Goal: Check status: Verify the current state of an ongoing process or item

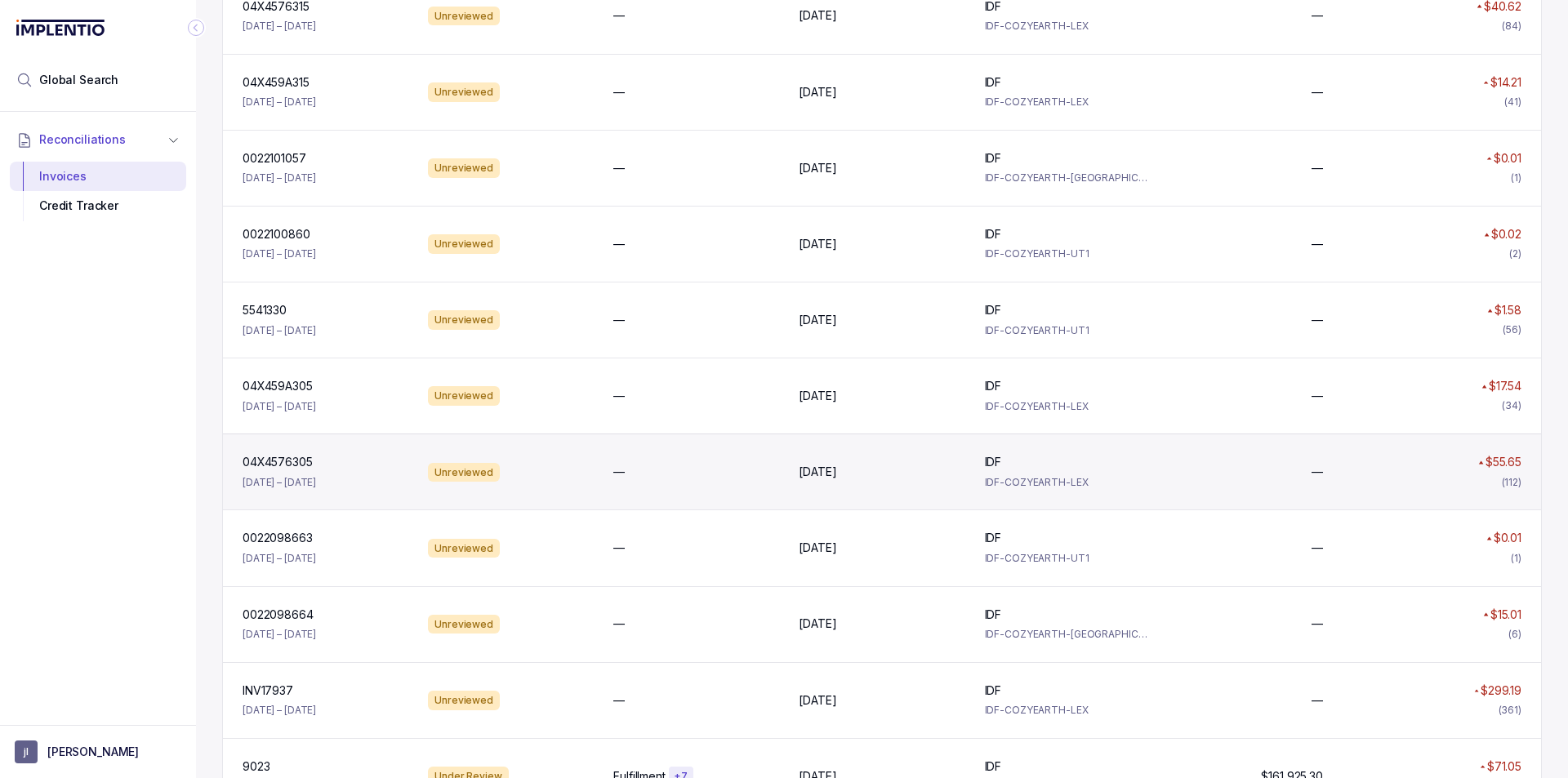
scroll to position [571, 0]
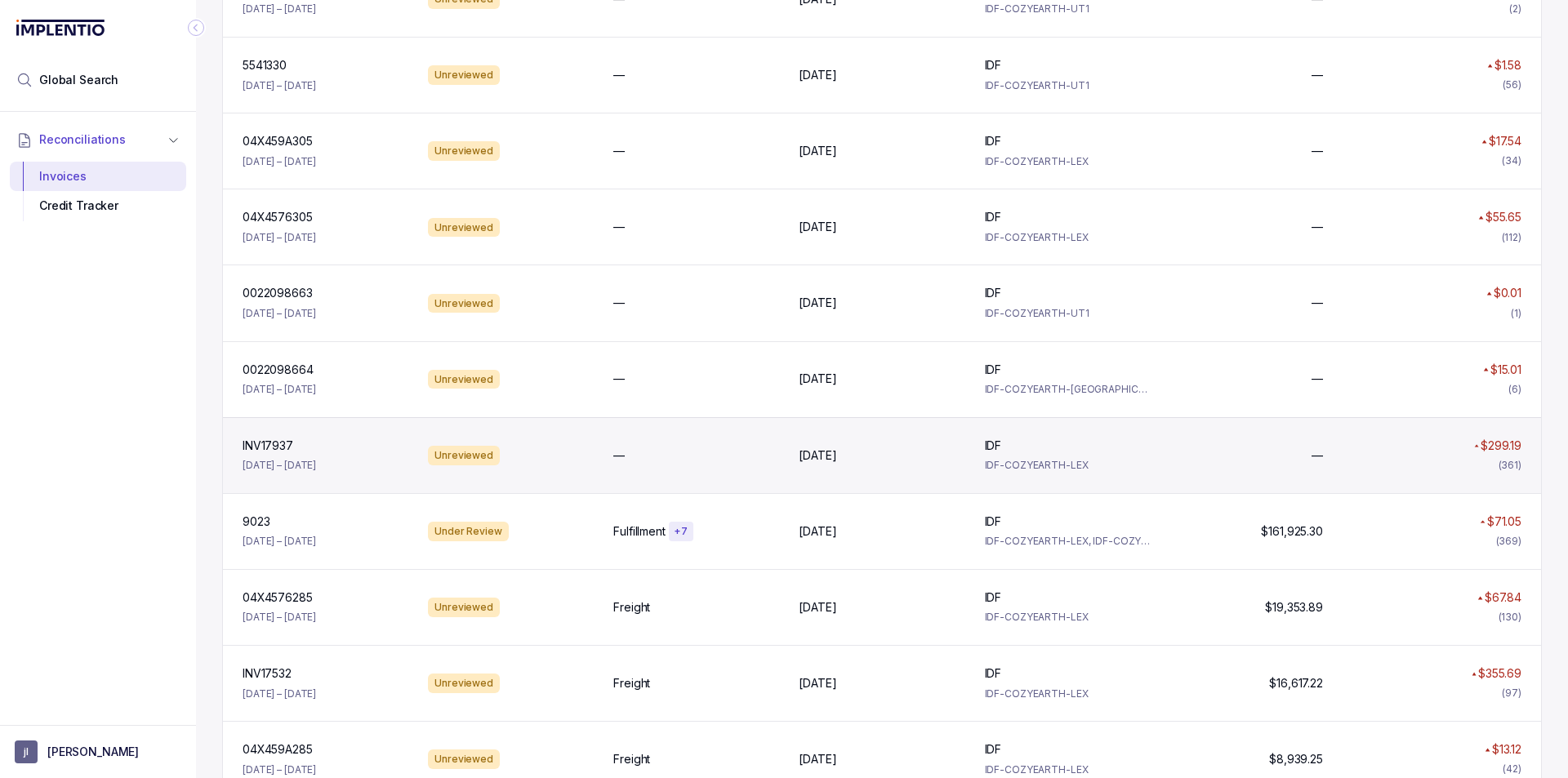
click at [283, 415] on div "0022098664 0022098664 [DATE] – [DATE] Unreviewed — [DATE] [DATE] IDF IDF IDF-CO…" at bounding box center [881, 379] width 1318 height 76
click at [288, 450] on p "INV17937" at bounding box center [267, 446] width 59 height 18
click at [346, 447] on div "INV17937 INV17937" at bounding box center [325, 446] width 166 height 16
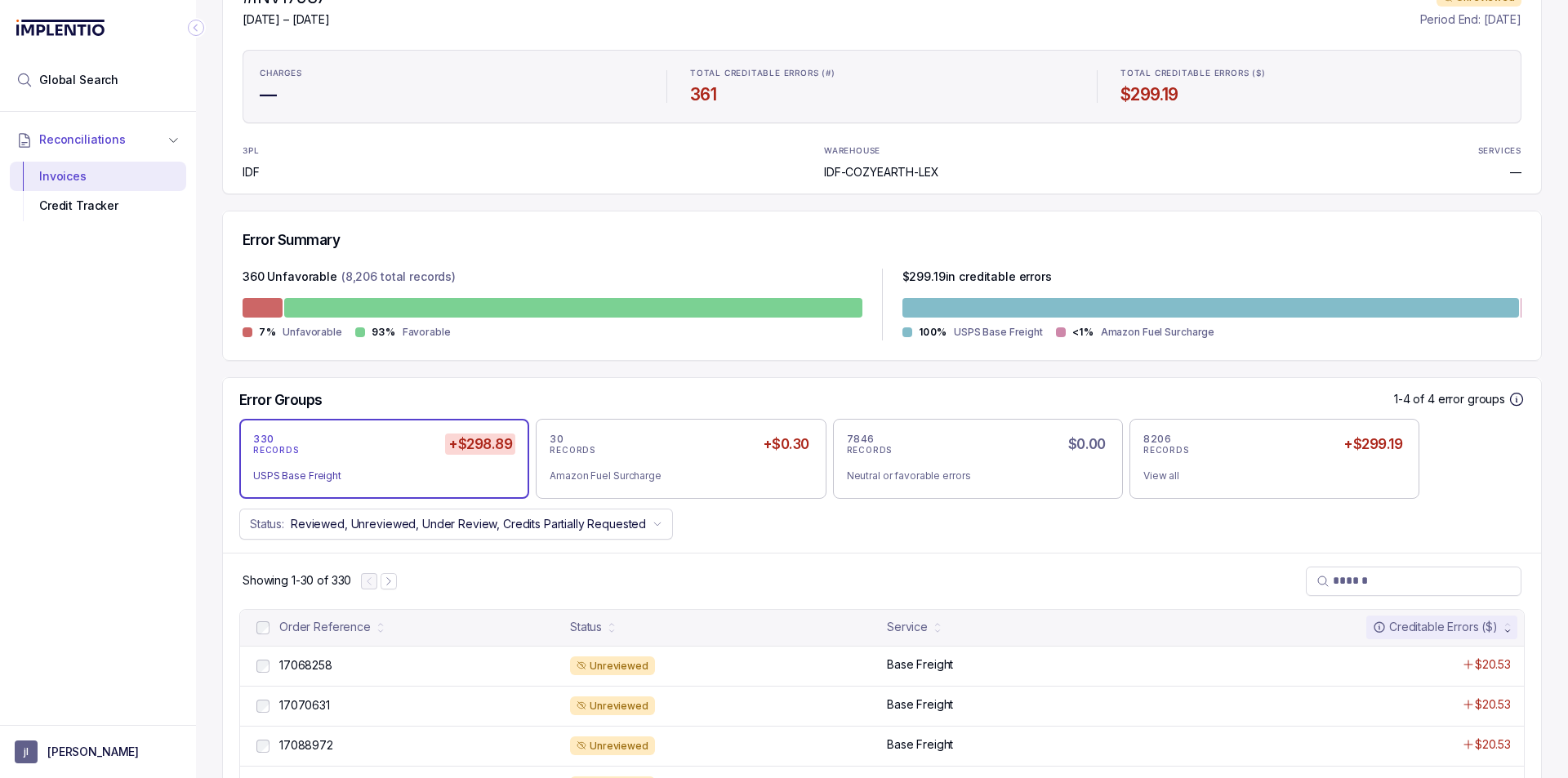
scroll to position [327, 0]
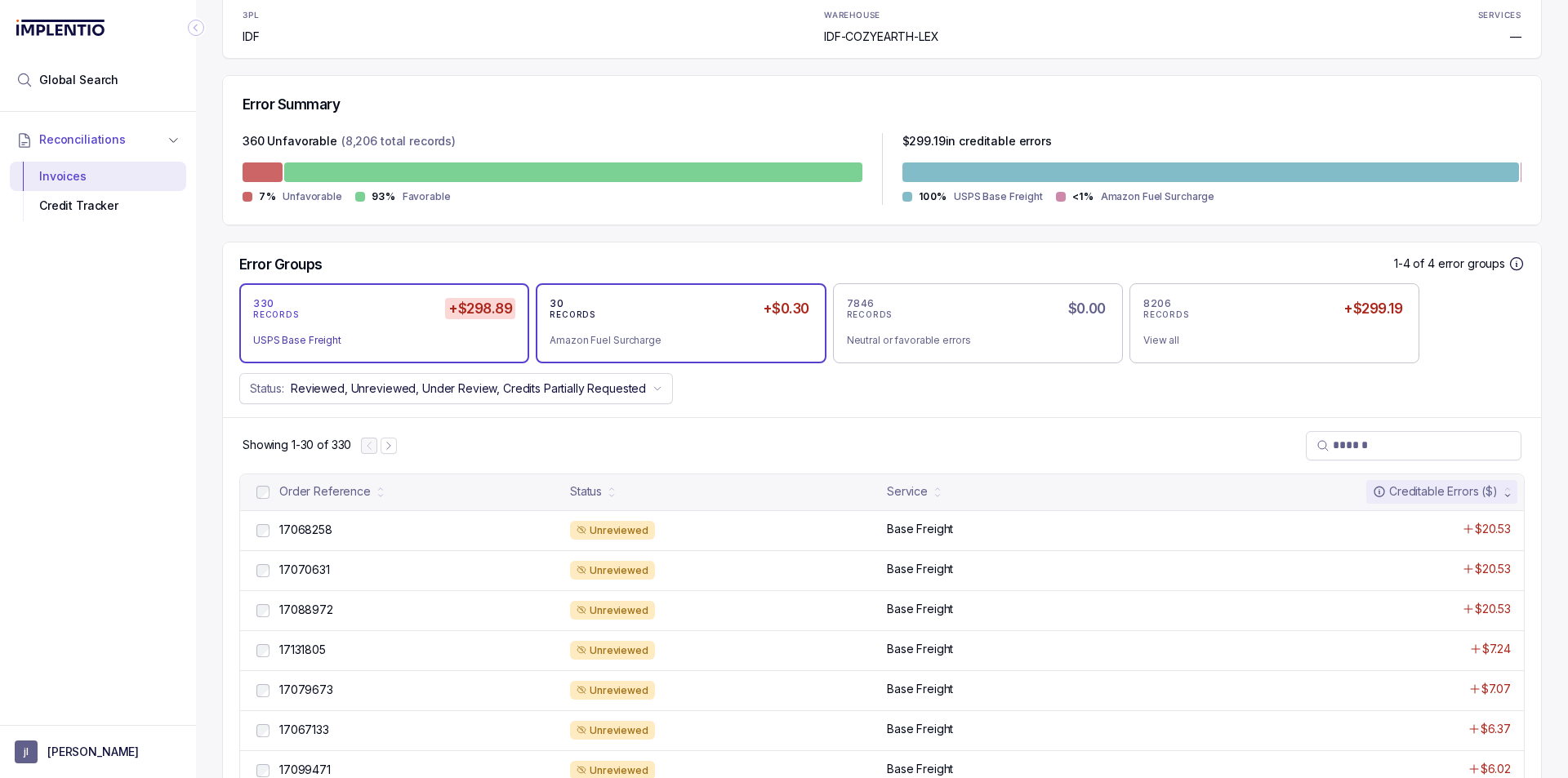
click at [636, 325] on div "30 RECORDS +$0.30 Amazon Fuel Surcharge" at bounding box center [681, 323] width 262 height 52
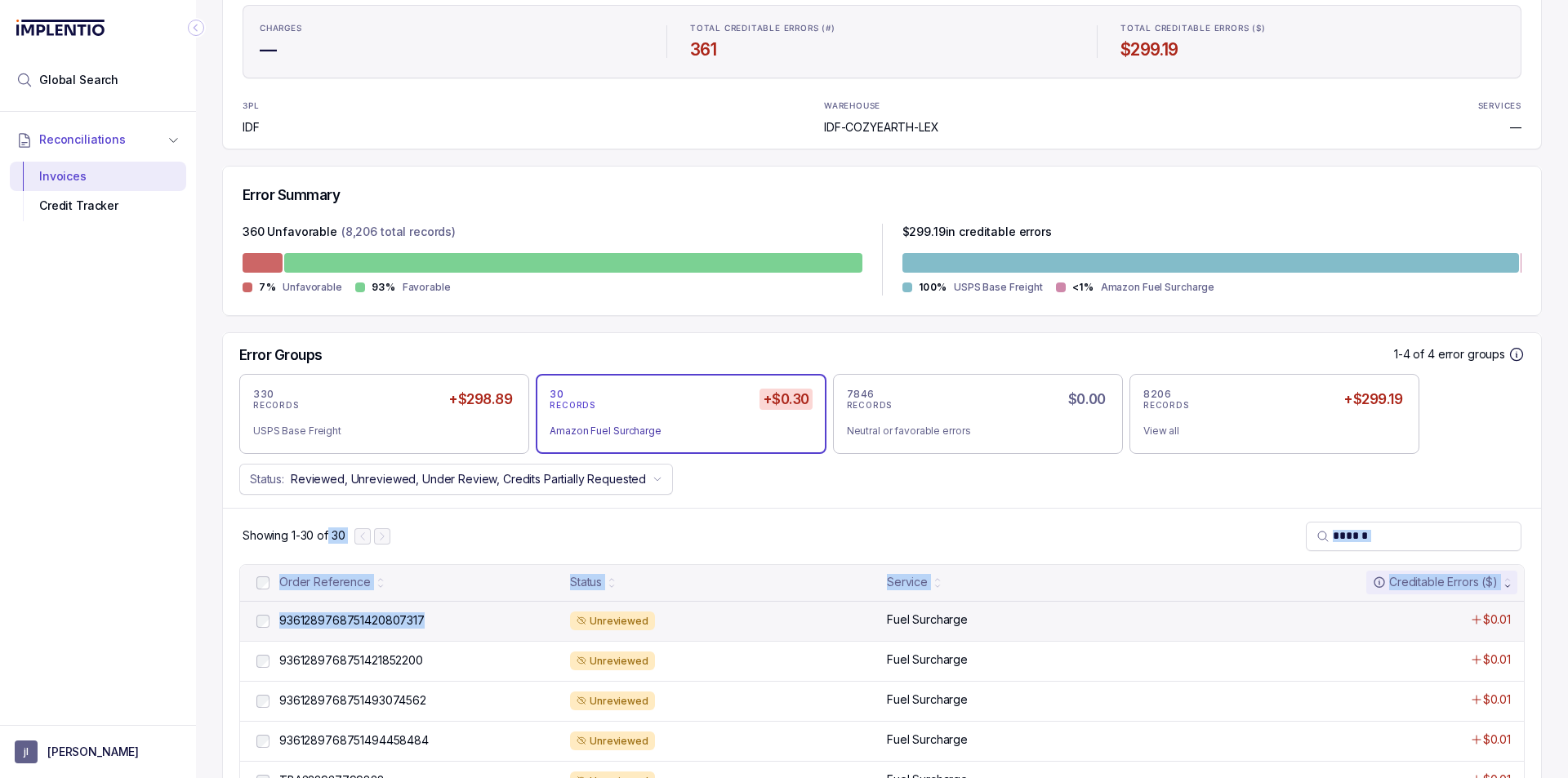
scroll to position [235, 0]
drag, startPoint x: 431, startPoint y: 541, endPoint x: 417, endPoint y: 628, distance: 88.1
click at [417, 627] on div "9361289768751420807317 9361289768751420807317" at bounding box center [419, 621] width 281 height 16
